Goal: Task Accomplishment & Management: Use online tool/utility

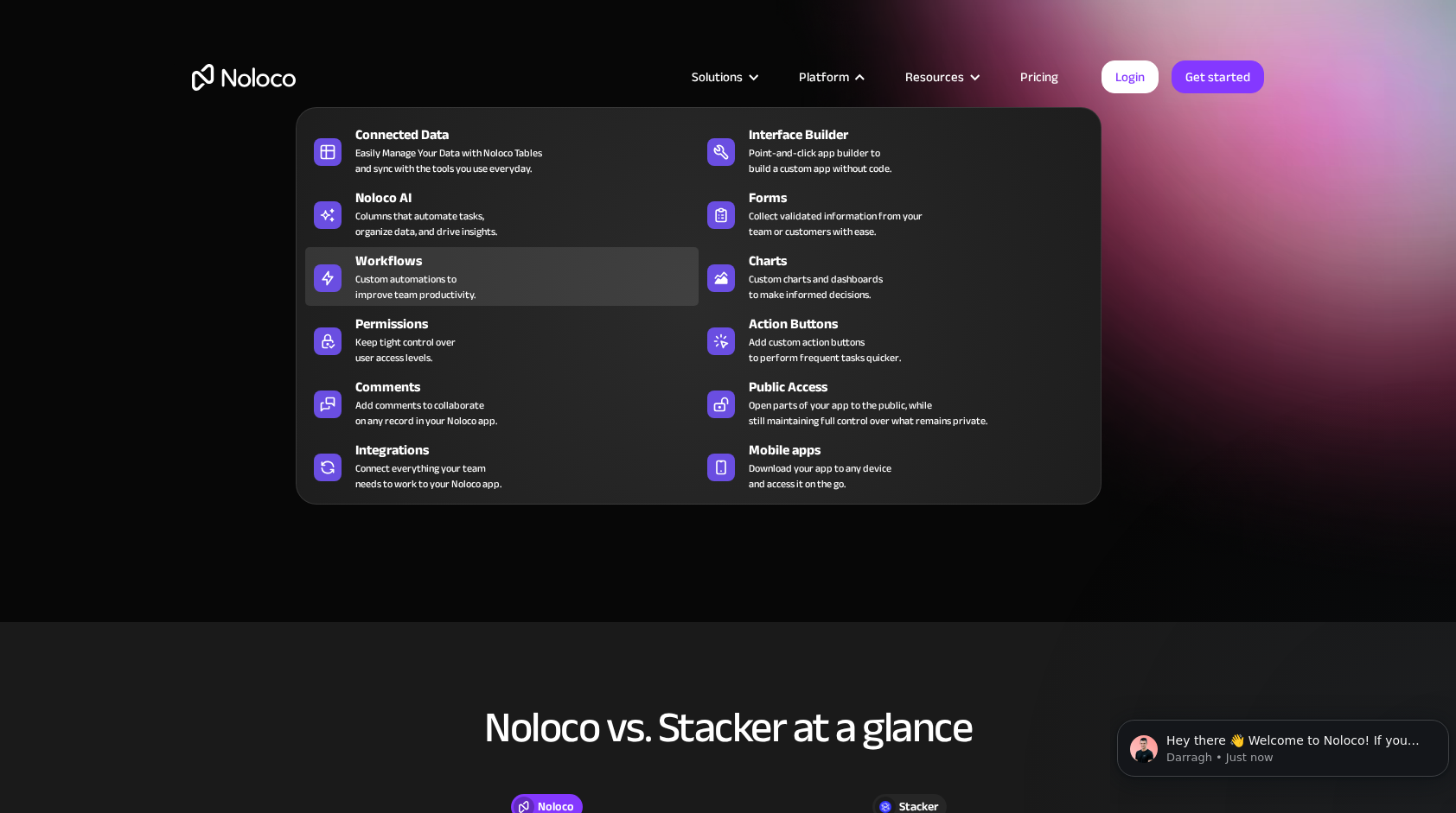
click at [420, 285] on div "Custom automations to improve team productivity." at bounding box center [415, 286] width 120 height 31
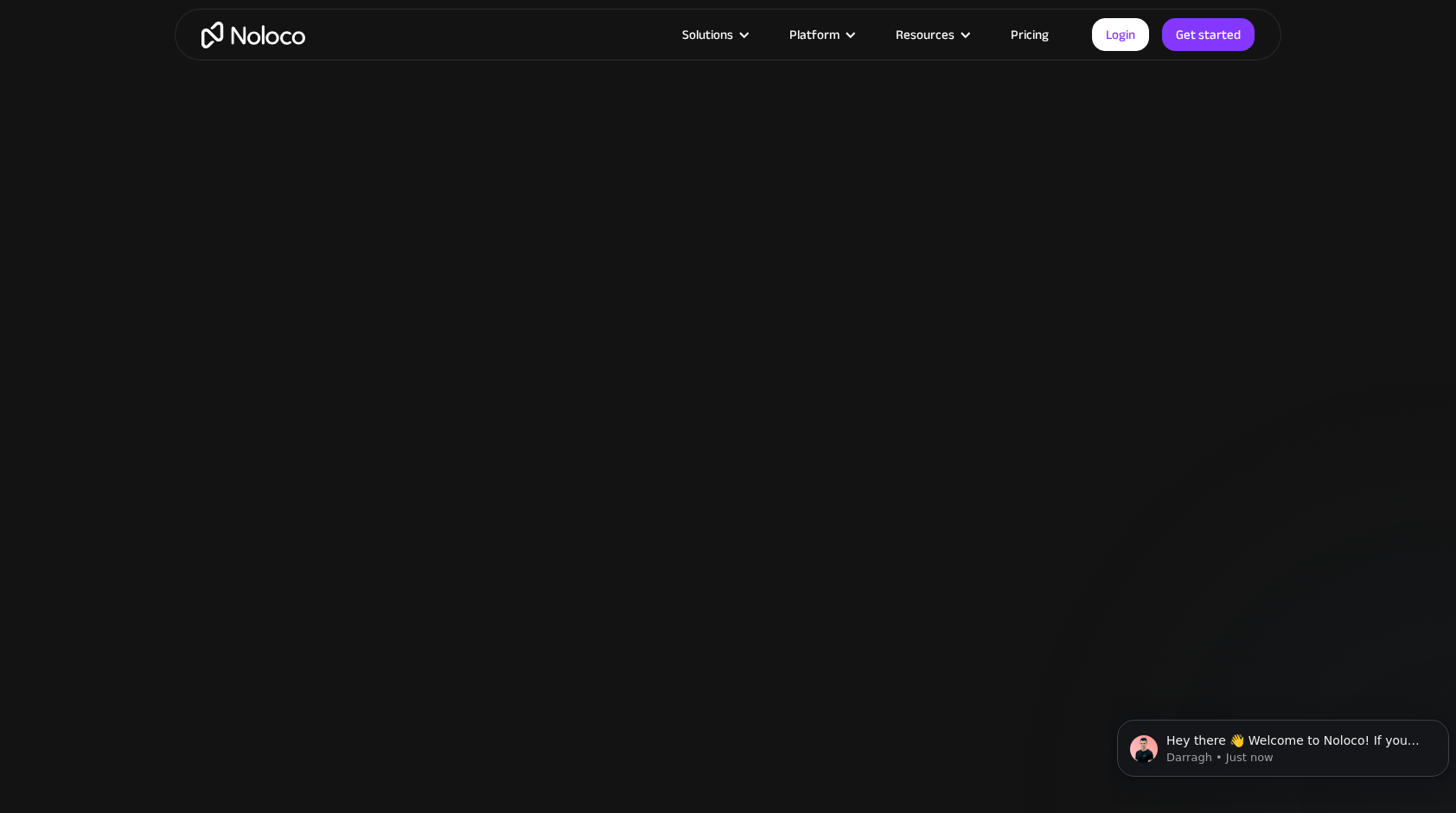
scroll to position [2764, 0]
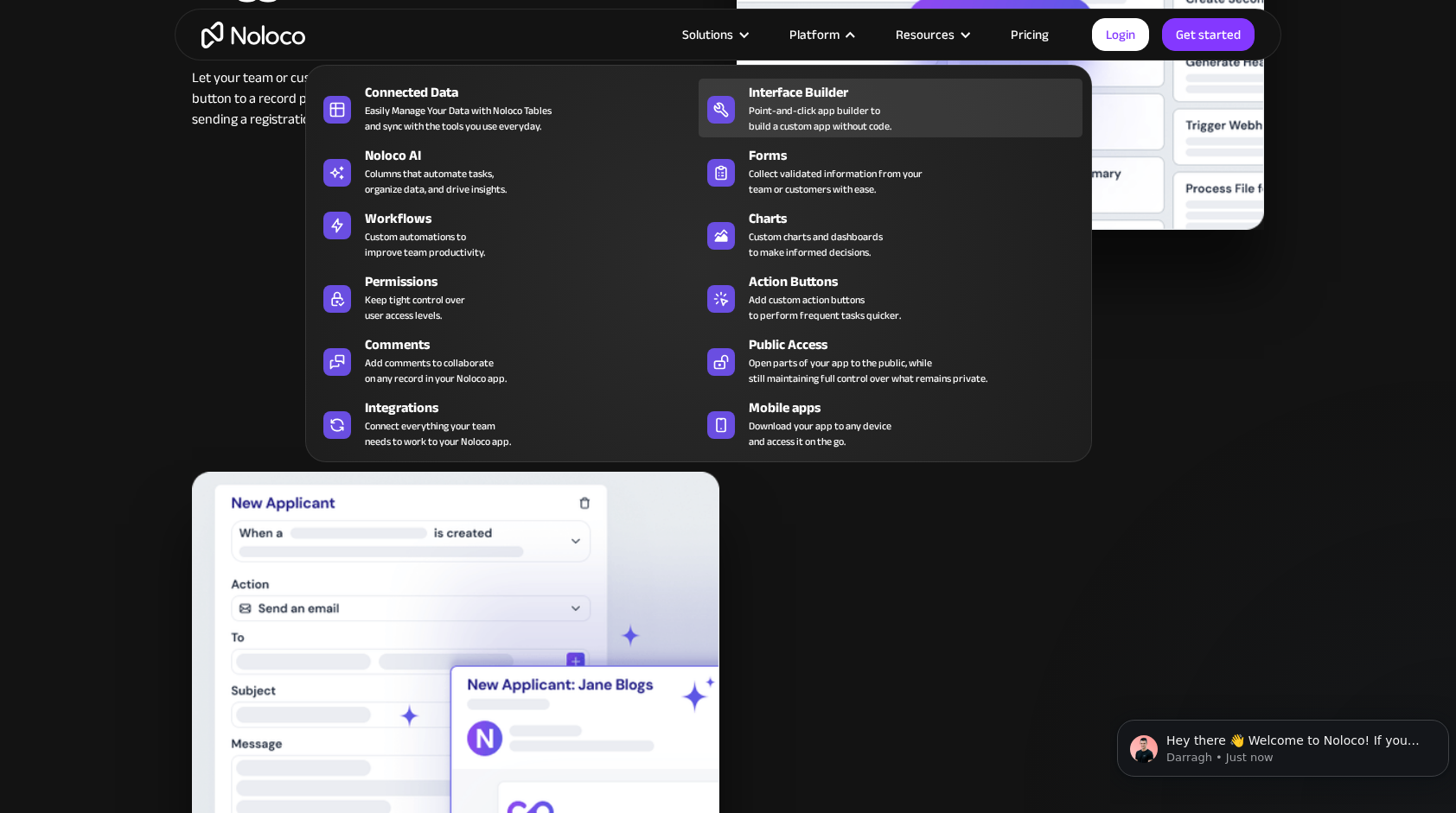
click at [838, 107] on div "Point-and-click app builder to build a custom app without code." at bounding box center [820, 117] width 143 height 31
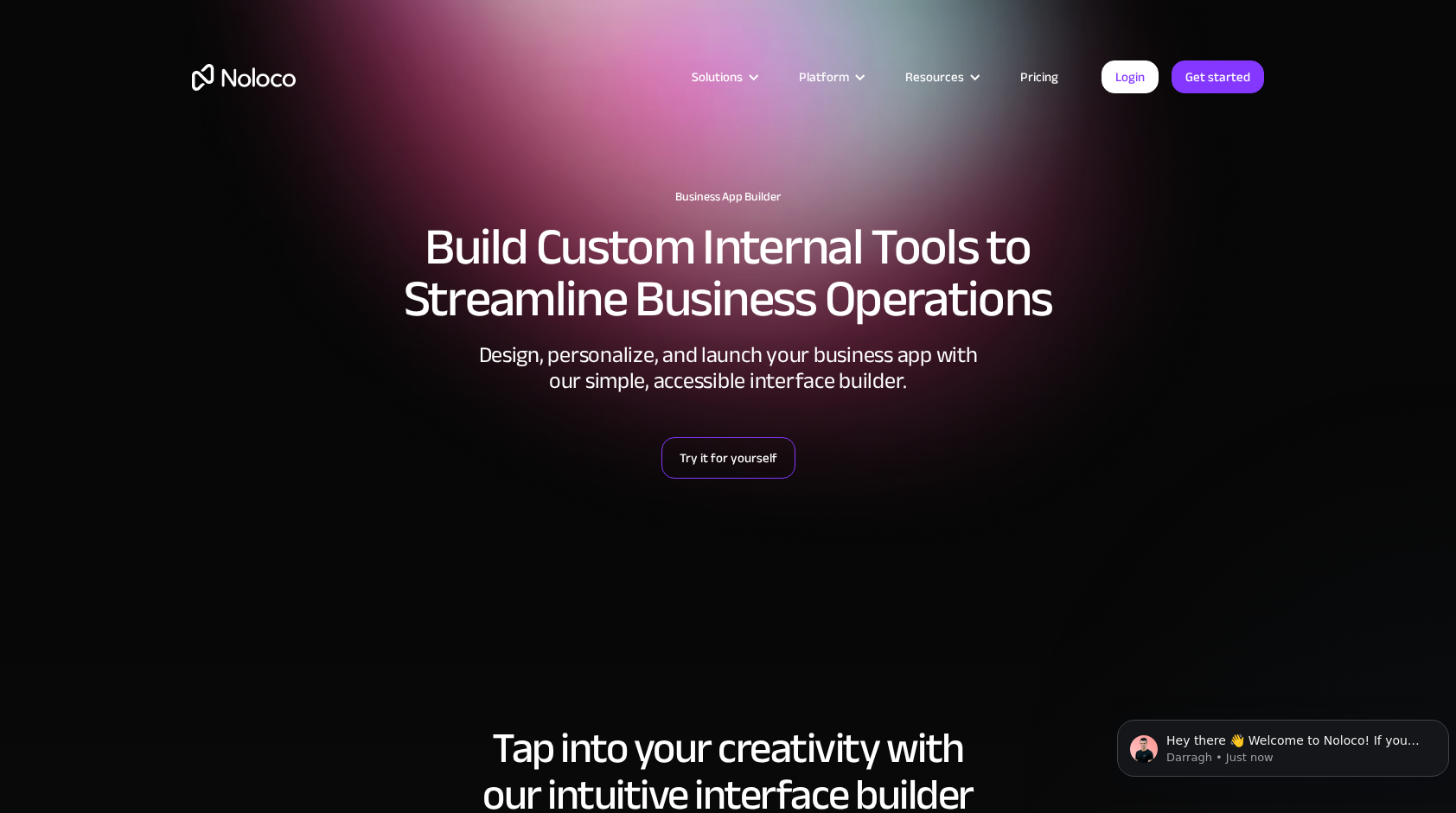
click at [744, 464] on link "Try it for yourself" at bounding box center [728, 457] width 134 height 41
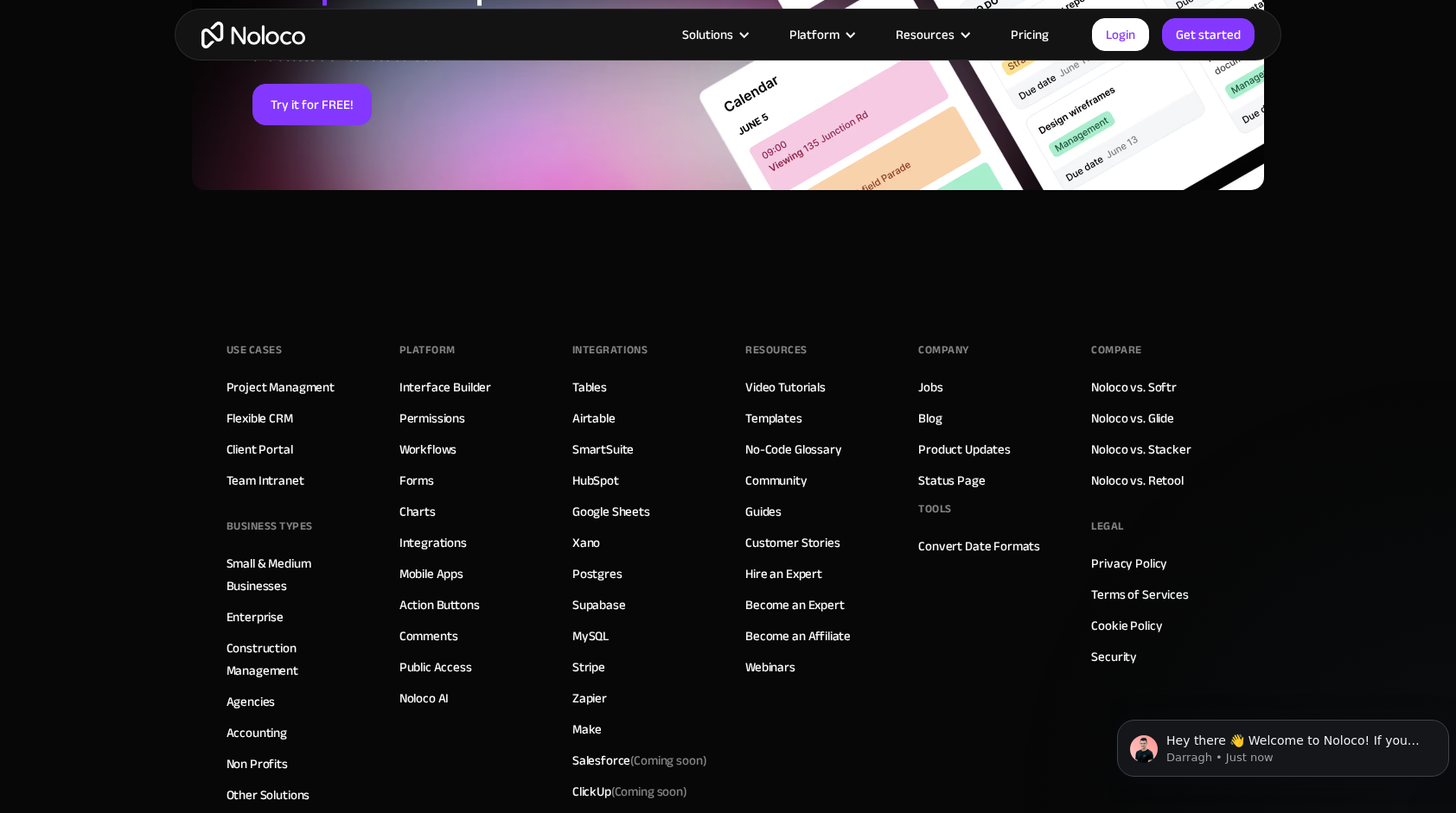
scroll to position [5788, 0]
